Goal: Task Accomplishment & Management: Use online tool/utility

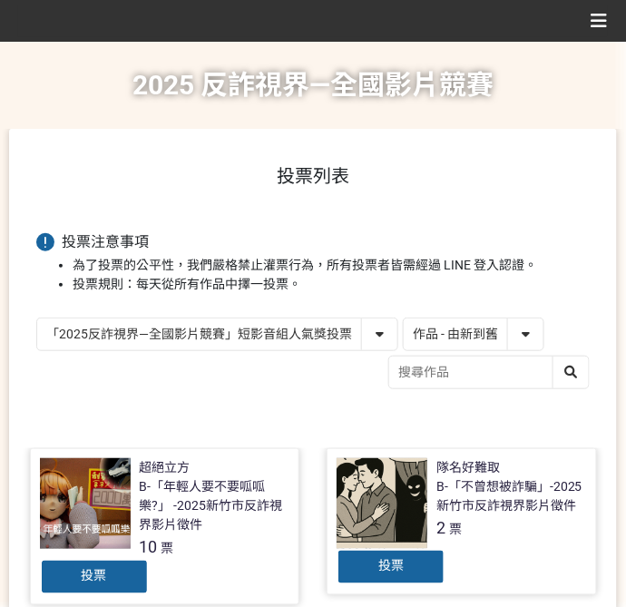
click at [466, 337] on select "作品 - 由新到舊 作品 - 由舊到新 票數 - 由多到少 票數 - 由少到多" at bounding box center [474, 334] width 140 height 32
select select "vote"
click at [404, 318] on select "作品 - 由新到舊 作品 - 由舊到新 票數 - 由多到少 票數 - 由少到多" at bounding box center [474, 334] width 140 height 32
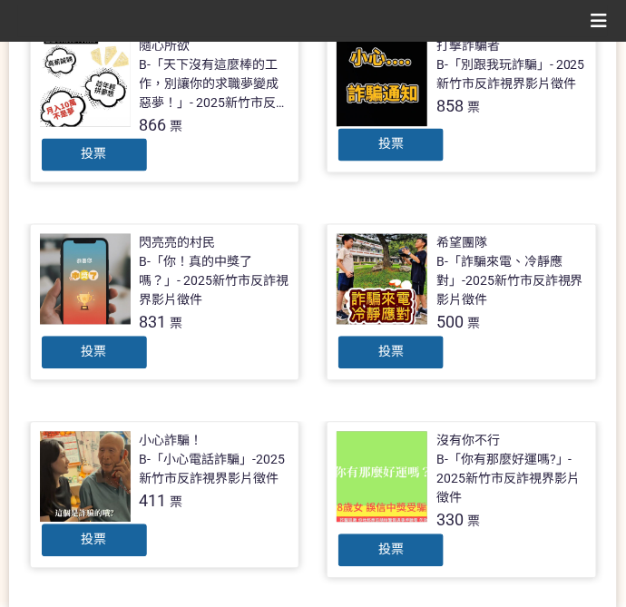
scroll to position [423, 0]
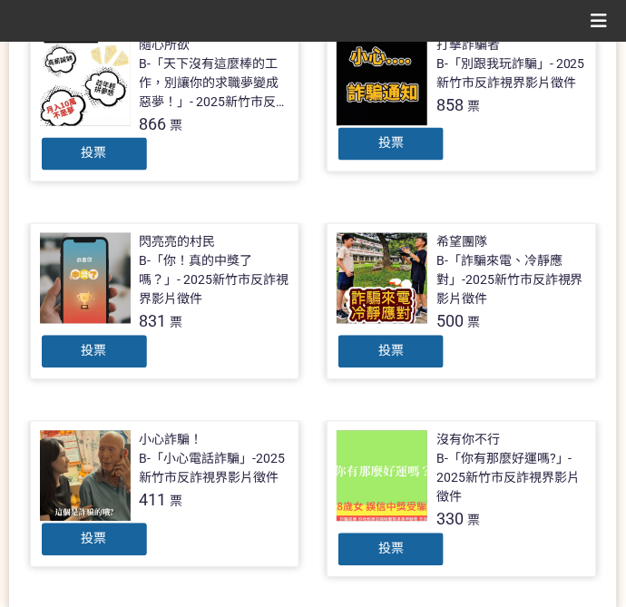
click at [101, 347] on span "投票" at bounding box center [94, 351] width 25 height 15
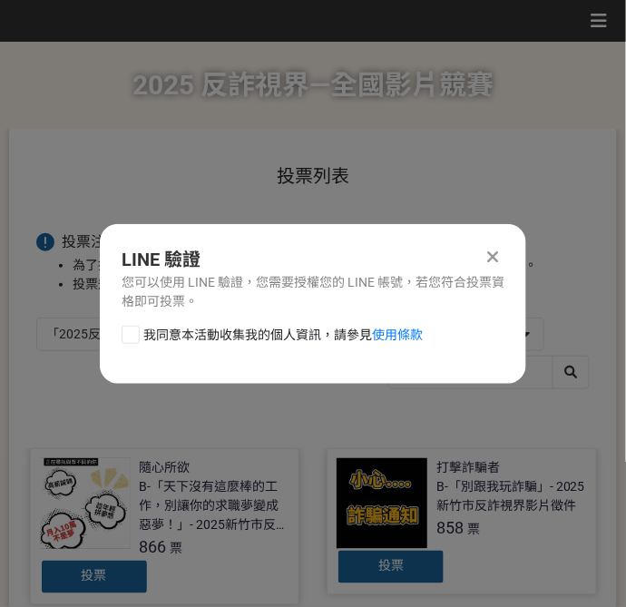
click at [137, 331] on div at bounding box center [131, 335] width 18 height 18
checkbox input "true"
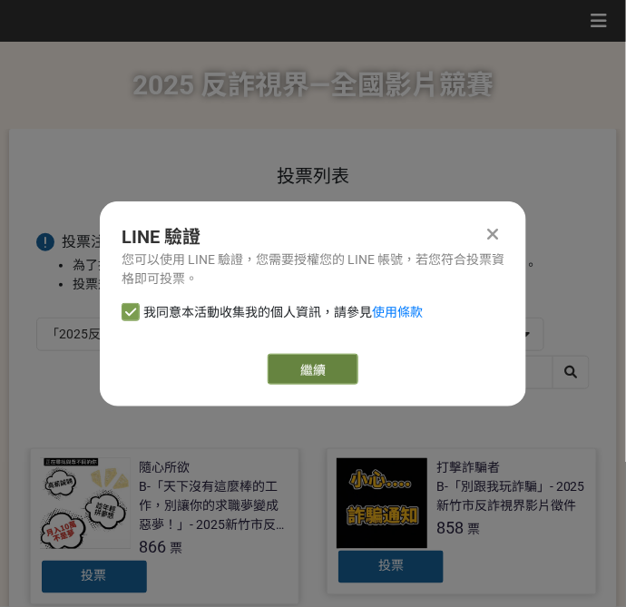
click at [316, 374] on link "繼續" at bounding box center [313, 369] width 91 height 31
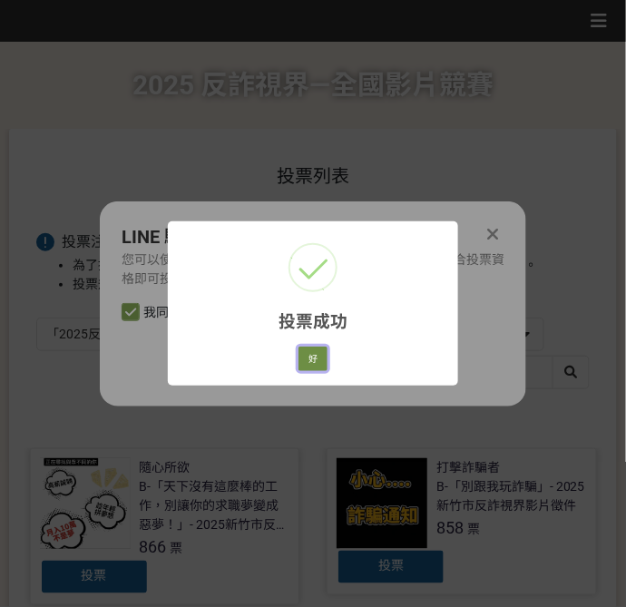
click at [308, 364] on button "好" at bounding box center [312, 359] width 29 height 25
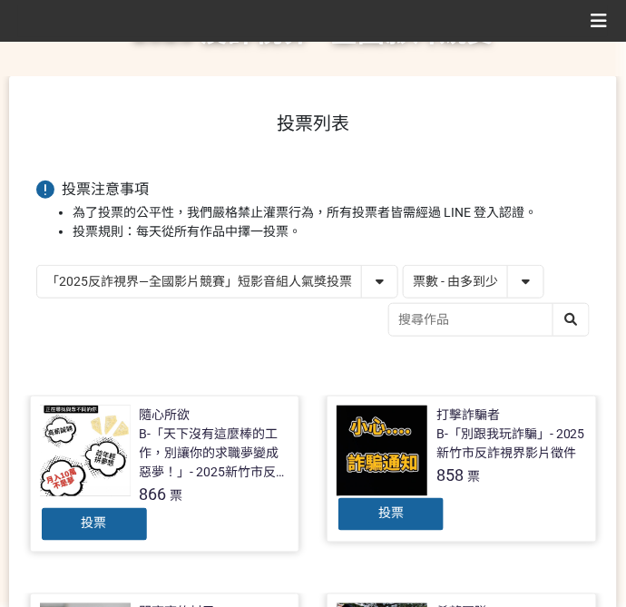
scroll to position [120, 0]
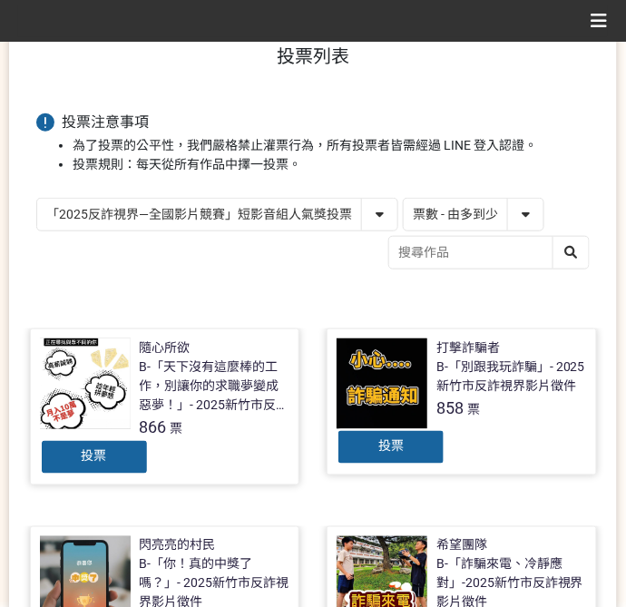
click at [152, 207] on select "「2025反詐視界—全國影片競賽」短影音組人氣獎投票 「2025反詐視界—全國影片競賽」短片組人氣獎投票" at bounding box center [217, 215] width 360 height 32
select select "13146"
click at [37, 199] on select "「2025反詐視界—全國影片競賽」短影音組人氣獎投票 「2025反詐視界—全國影片競賽」短片組人氣獎投票" at bounding box center [217, 215] width 360 height 32
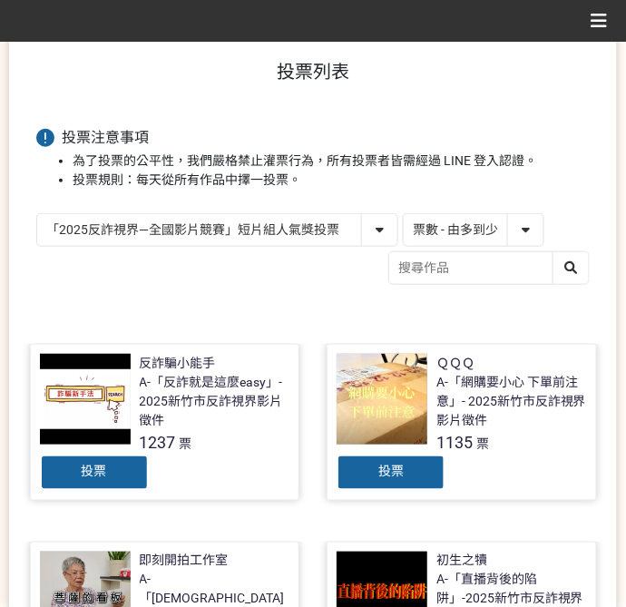
scroll to position [302, 0]
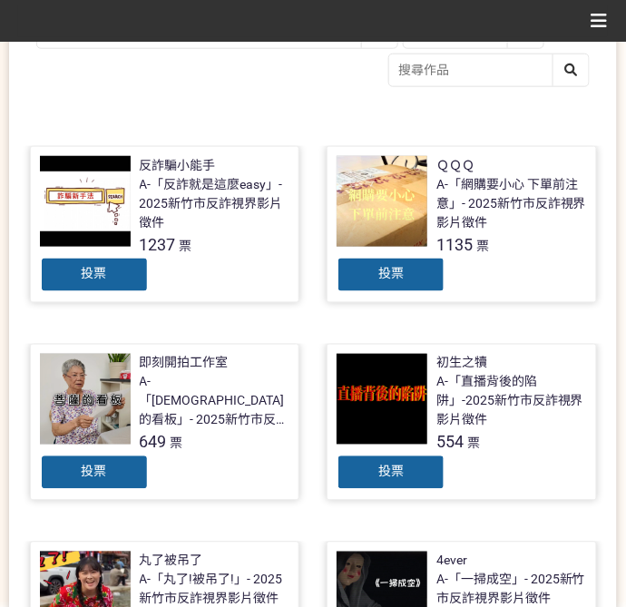
click at [403, 276] on span "投票" at bounding box center [390, 274] width 25 height 15
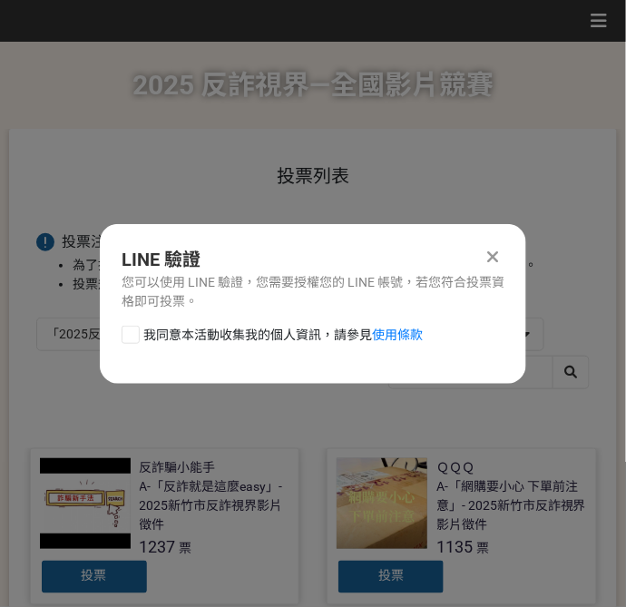
scroll to position [0, 0]
click at [221, 346] on div "我同意本活動收集我的個人資訊，請參見 使用條款" at bounding box center [313, 344] width 426 height 36
click at [228, 340] on span "我同意本活動收集我的個人資訊，請參見 使用條款" at bounding box center [282, 335] width 279 height 19
click at [134, 340] on input "我同意本活動收集我的個人資訊，請參見 使用條款" at bounding box center [128, 334] width 12 height 12
checkbox input "false"
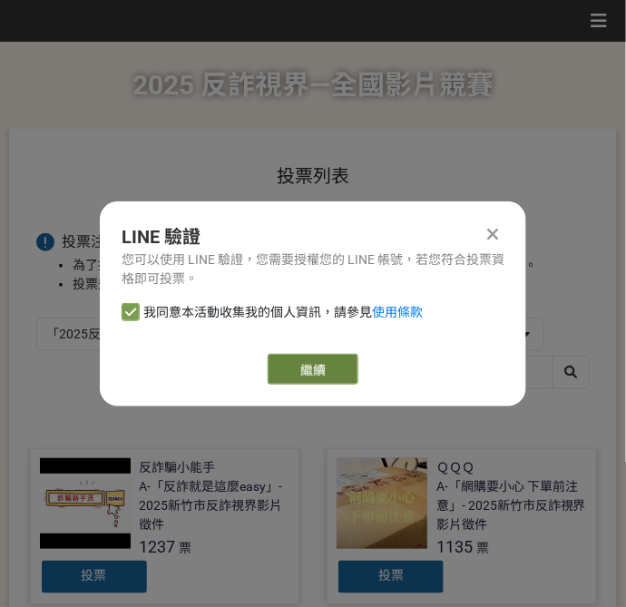
click at [298, 367] on link "繼續" at bounding box center [313, 369] width 91 height 31
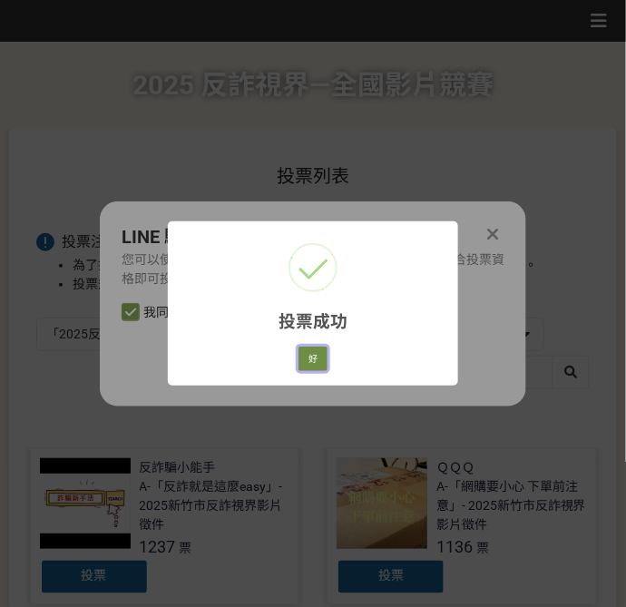
click at [321, 360] on button "好" at bounding box center [312, 359] width 29 height 25
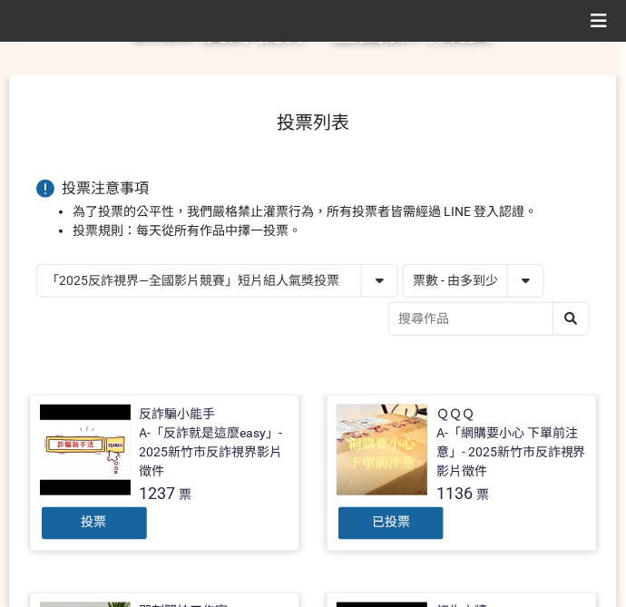
scroll to position [118, 0]
